Goal: Task Accomplishment & Management: Complete application form

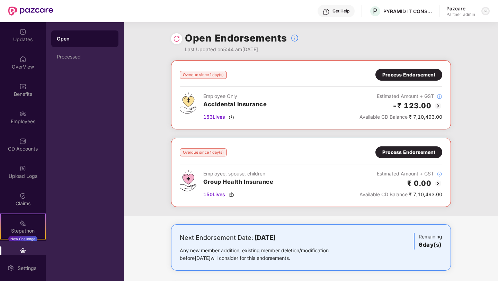
click at [484, 12] on img at bounding box center [486, 11] width 6 height 6
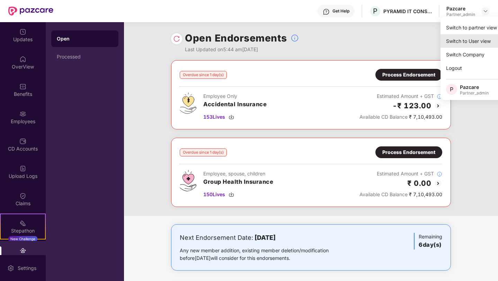
click at [476, 44] on div "Switch to User view" at bounding box center [486, 41] width 90 height 14
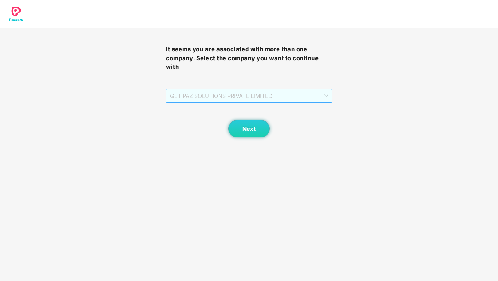
click at [314, 89] on span "GET PAZ SOLUTIONS PRIVATE LIMITED" at bounding box center [249, 95] width 158 height 13
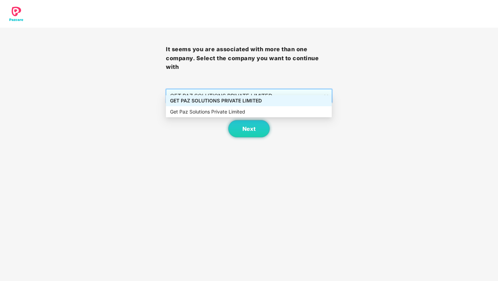
click at [385, 118] on div "It seems you are associated with more than one company. Select the company you …" at bounding box center [249, 68] width 498 height 137
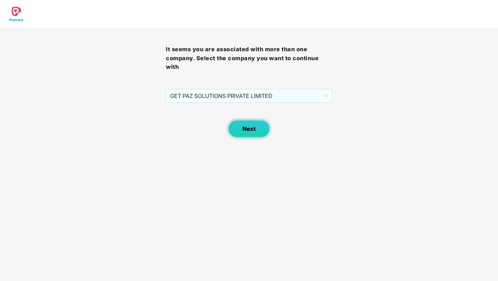
click at [257, 125] on button "Next" at bounding box center [249, 128] width 42 height 17
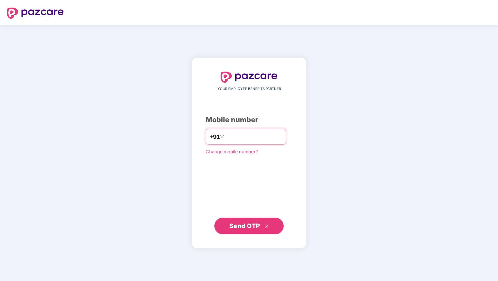
click at [252, 130] on div "+91" at bounding box center [246, 137] width 80 height 16
click at [252, 137] on input "number" at bounding box center [253, 136] width 57 height 11
type input "**********"
click at [246, 227] on span "Send OTP" at bounding box center [244, 225] width 31 height 7
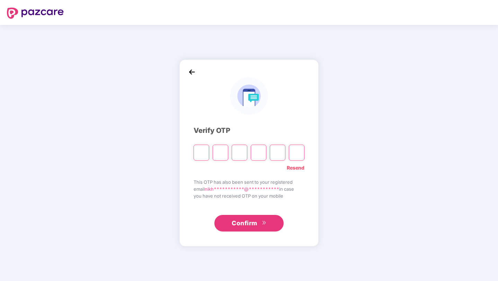
type input "*"
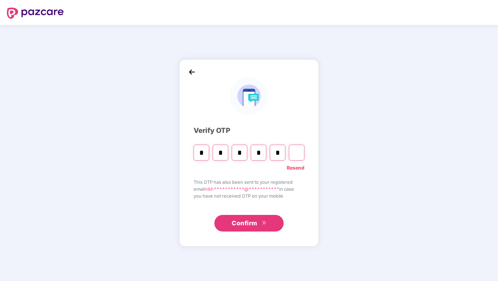
type input "*"
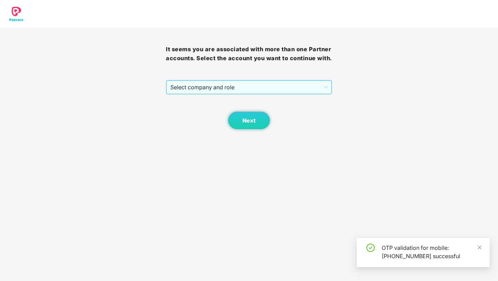
click at [291, 90] on span "Select company and role" at bounding box center [248, 87] width 157 height 13
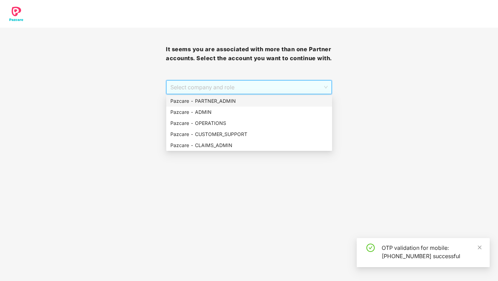
click at [250, 103] on div "Pazcare - PARTNER_ADMIN" at bounding box center [249, 101] width 158 height 8
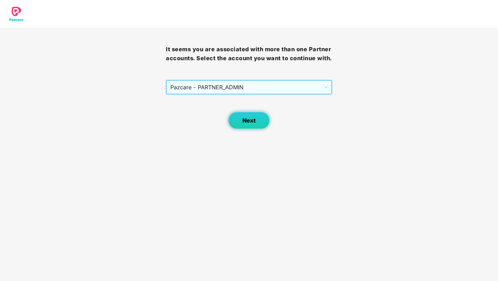
click at [252, 120] on span "Next" at bounding box center [248, 120] width 13 height 7
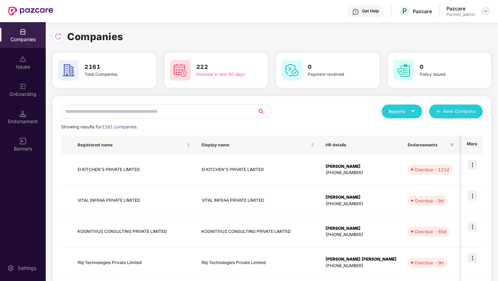
click at [485, 11] on img at bounding box center [486, 11] width 6 height 6
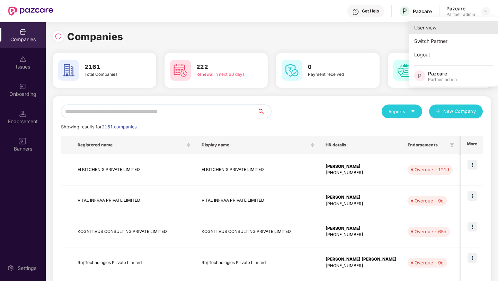
click at [443, 33] on div "User view" at bounding box center [454, 28] width 90 height 14
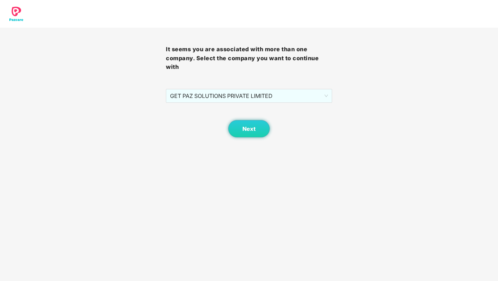
click at [248, 131] on body "It seems you are associated with more than one company. Select the company you …" at bounding box center [249, 140] width 498 height 281
click at [256, 123] on button "Next" at bounding box center [249, 128] width 42 height 17
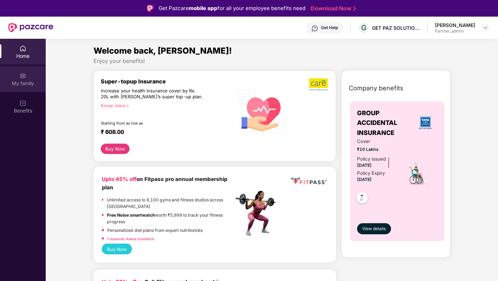
click at [25, 78] on img at bounding box center [22, 75] width 7 height 7
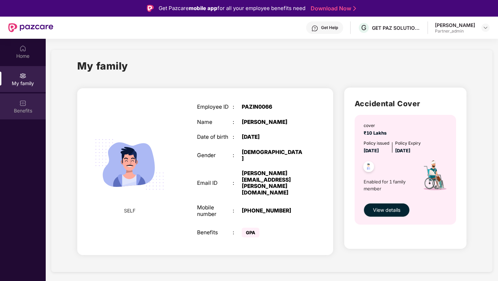
click at [21, 101] on img at bounding box center [22, 103] width 7 height 7
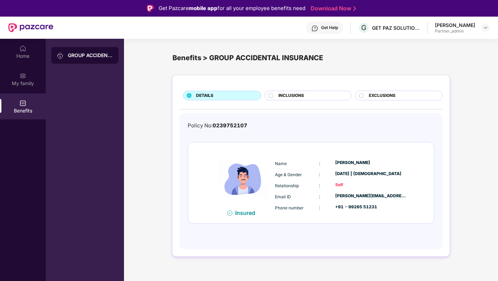
click at [456, 31] on div "Partner_admin" at bounding box center [455, 31] width 40 height 6
click at [486, 28] on img at bounding box center [486, 28] width 6 height 6
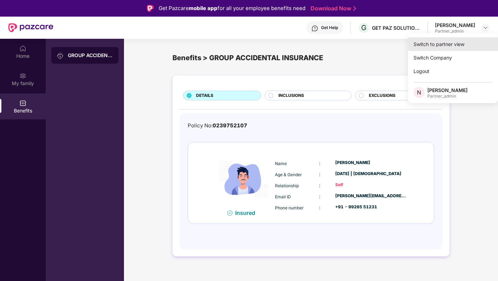
click at [446, 42] on div "Switch to partner view" at bounding box center [453, 44] width 90 height 14
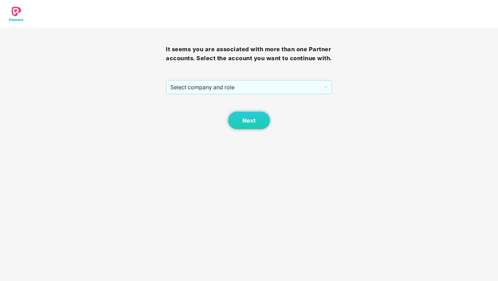
click at [276, 78] on div "It seems you are associated with more than one Partner accounts. Select the acc…" at bounding box center [249, 78] width 166 height 101
click at [273, 84] on span "Select company and role" at bounding box center [248, 87] width 157 height 13
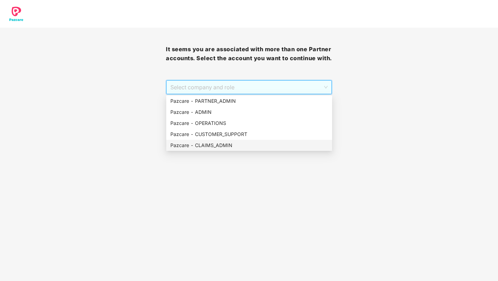
click at [216, 143] on div "Pazcare - CLAIMS_ADMIN" at bounding box center [249, 146] width 158 height 8
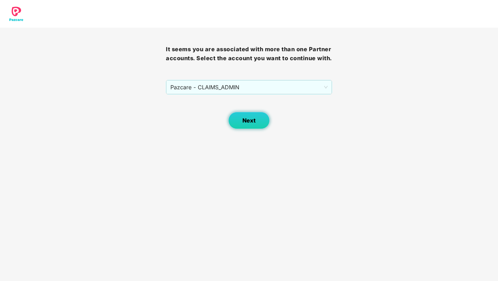
click at [263, 119] on button "Next" at bounding box center [249, 120] width 42 height 17
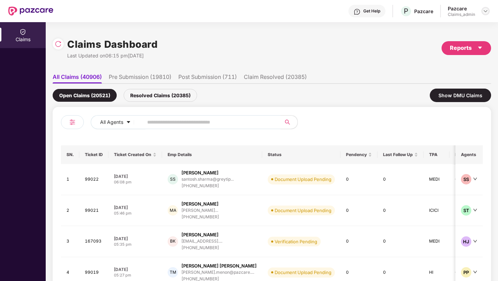
click at [484, 12] on img at bounding box center [486, 11] width 6 height 6
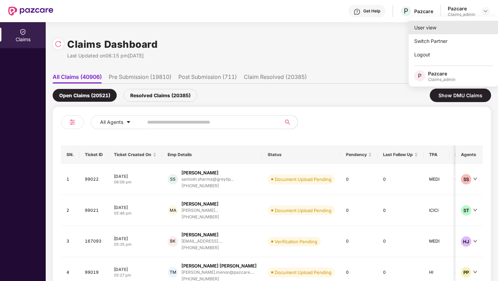
click at [452, 26] on div "User view" at bounding box center [454, 28] width 90 height 14
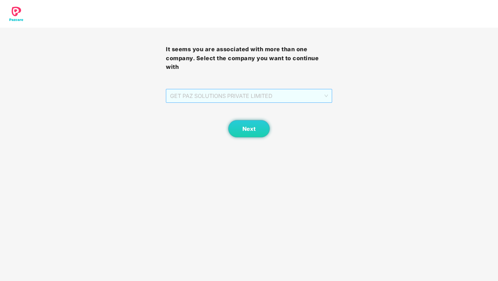
click at [243, 90] on span "GET PAZ SOLUTIONS PRIVATE LIMITED" at bounding box center [249, 95] width 158 height 13
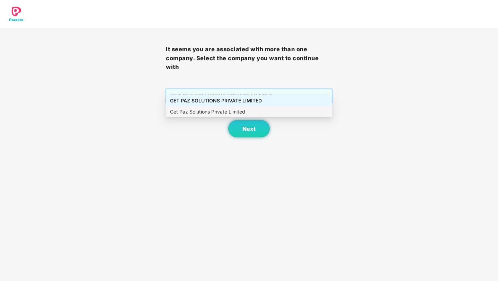
click at [229, 110] on div "Get Paz Solutions Private Limited" at bounding box center [249, 112] width 158 height 8
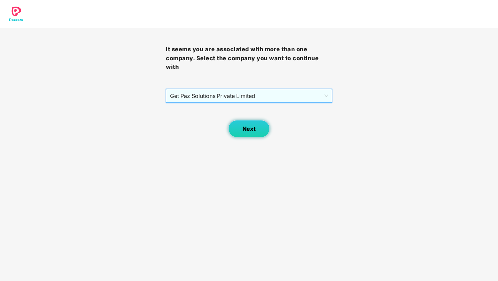
click at [241, 120] on button "Next" at bounding box center [249, 128] width 42 height 17
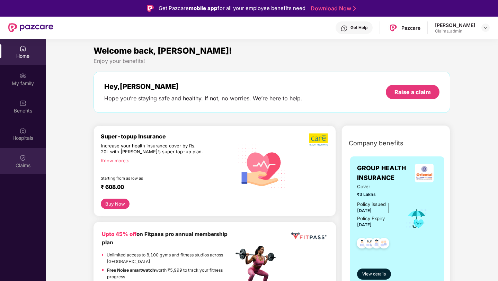
click at [26, 168] on div "Claims" at bounding box center [23, 165] width 46 height 7
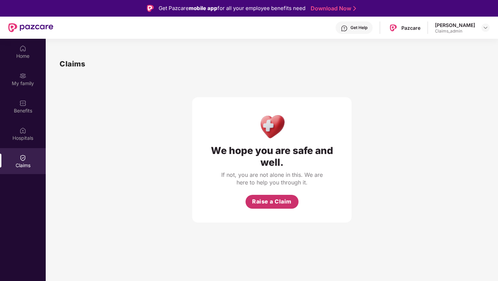
click at [272, 198] on span "Raise a Claim" at bounding box center [271, 201] width 39 height 9
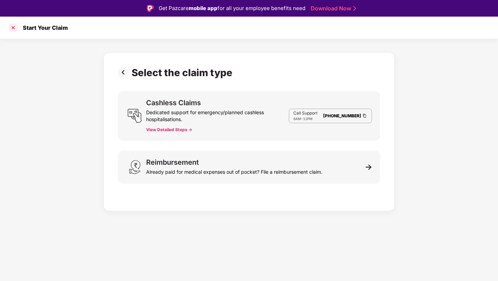
click at [12, 28] on div at bounding box center [13, 27] width 11 height 11
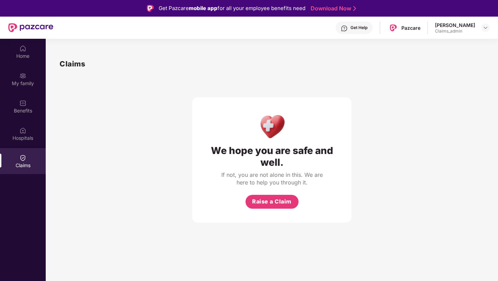
click at [484, 32] on div "Nikhilesh Barve Claims_admin" at bounding box center [462, 28] width 55 height 12
click at [484, 29] on img at bounding box center [486, 28] width 6 height 6
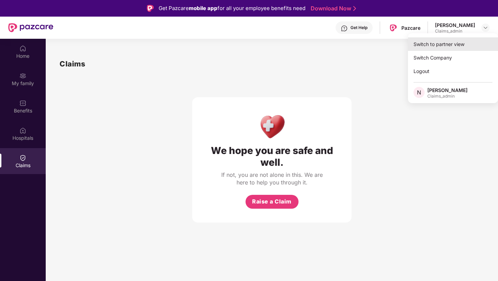
click at [454, 47] on div "Switch to partner view" at bounding box center [453, 44] width 90 height 14
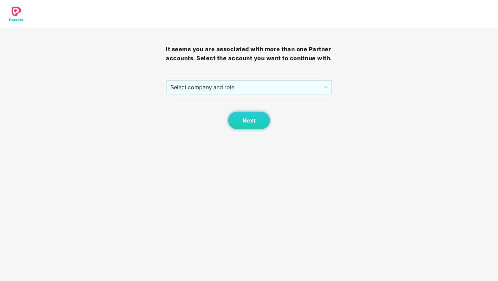
click at [317, 79] on div "It seems you are associated with more than one Partner accounts. Select the acc…" at bounding box center [249, 78] width 166 height 101
click at [308, 89] on span "Select company and role" at bounding box center [248, 87] width 157 height 13
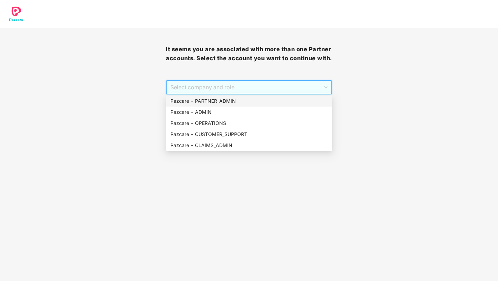
click at [248, 100] on div "Pazcare - PARTNER_ADMIN" at bounding box center [249, 101] width 158 height 8
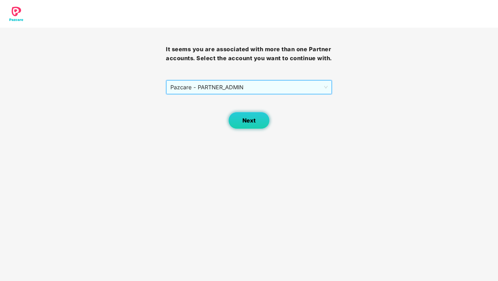
click at [237, 127] on button "Next" at bounding box center [249, 120] width 42 height 17
